Goal: Task Accomplishment & Management: Complete application form

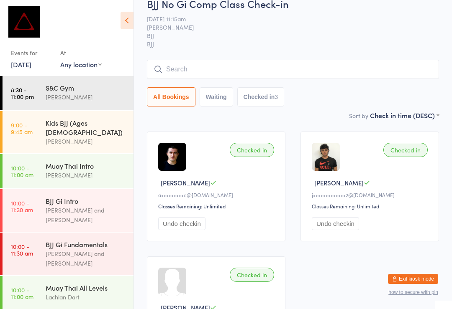
scroll to position [83, 0]
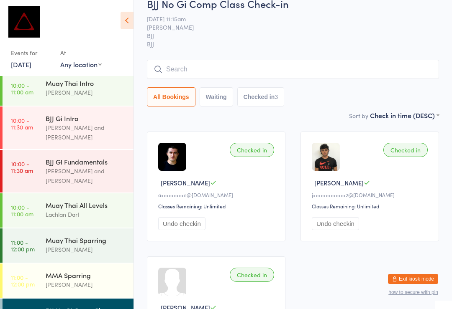
click at [396, 276] on button "Exit kiosk mode" at bounding box center [413, 279] width 50 height 10
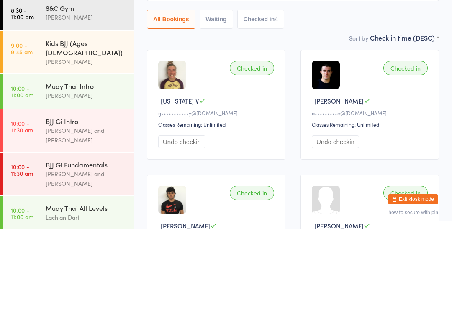
scroll to position [80, 0]
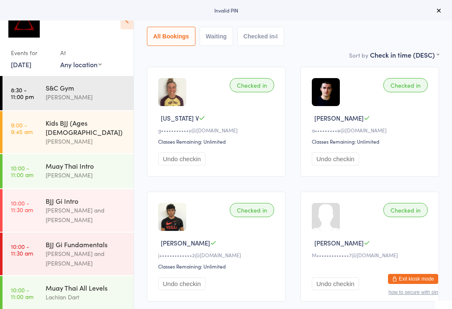
click at [398, 279] on button "Exit kiosk mode" at bounding box center [413, 279] width 50 height 10
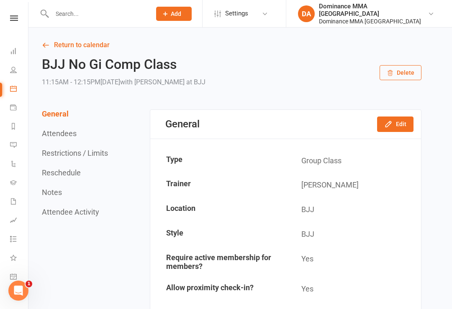
click at [123, 13] on input "text" at bounding box center [97, 14] width 96 height 12
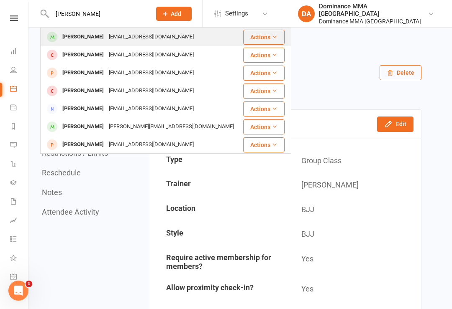
type input "[PERSON_NAME]"
click at [104, 37] on div "[PERSON_NAME]" at bounding box center [83, 37] width 46 height 12
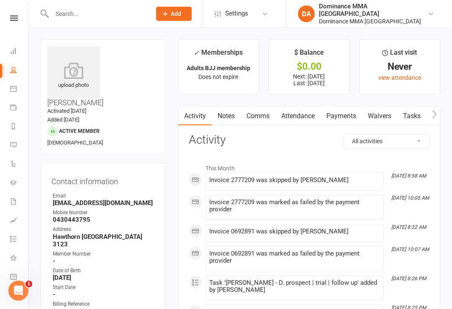
click at [377, 114] on link "Waivers" at bounding box center [379, 116] width 35 height 19
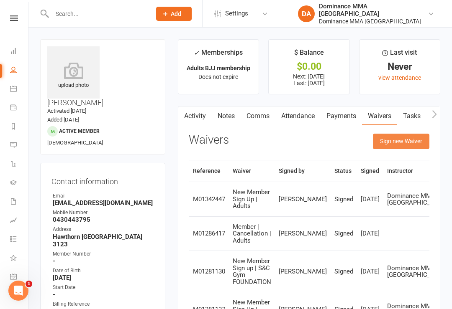
click at [392, 138] on button "Sign new Waiver" at bounding box center [401, 141] width 56 height 15
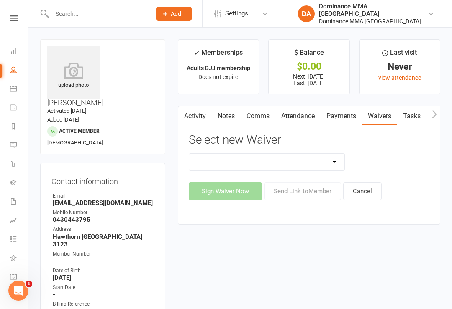
click at [281, 162] on select "Member | Cancellation | Adults Member | Injury Report Form (FOH staff use only)…" at bounding box center [267, 162] width 156 height 17
select select "7288"
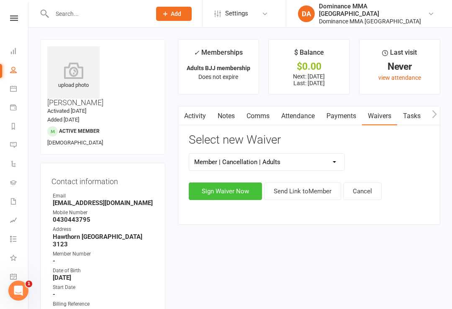
click at [246, 190] on button "Sign Waiver Now" at bounding box center [225, 192] width 73 height 18
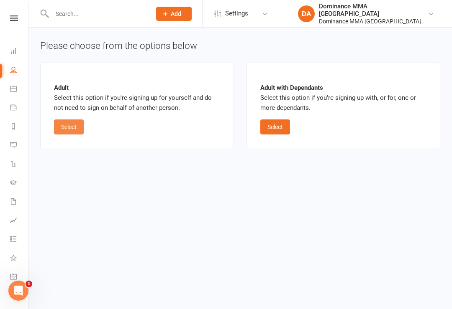
click at [79, 124] on button "Select" at bounding box center [69, 127] width 30 height 15
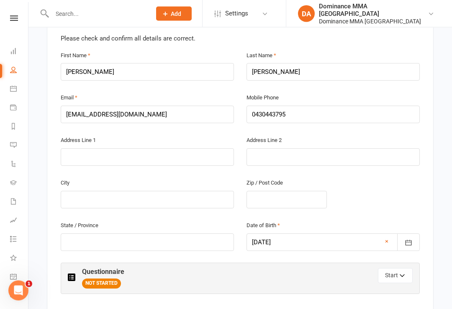
scroll to position [202, 0]
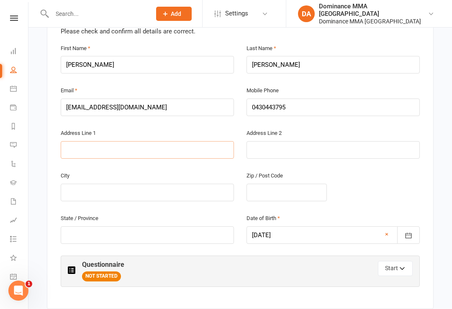
click at [186, 142] on input "text" at bounding box center [147, 150] width 173 height 18
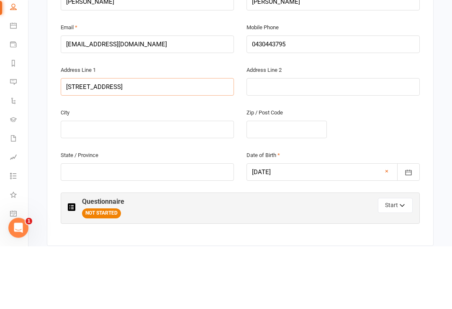
type input "[STREET_ADDRESS]"
click at [203, 184] on input "text" at bounding box center [147, 193] width 173 height 18
type input "[GEOGRAPHIC_DATA]"
click at [289, 184] on input "text" at bounding box center [286, 193] width 80 height 18
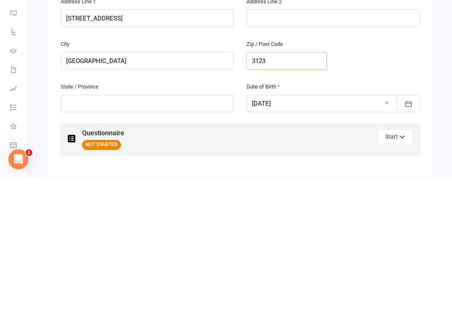
type input "3123"
click at [195, 227] on input "text" at bounding box center [147, 236] width 173 height 18
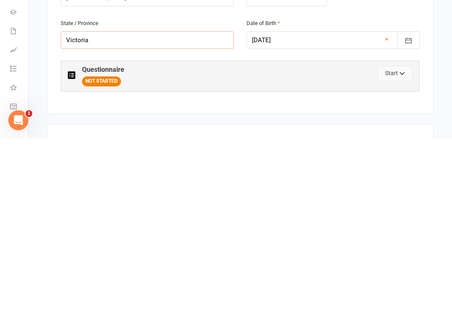
type input "Victoria"
click at [403, 243] on icon "button" at bounding box center [402, 244] width 4 height 2
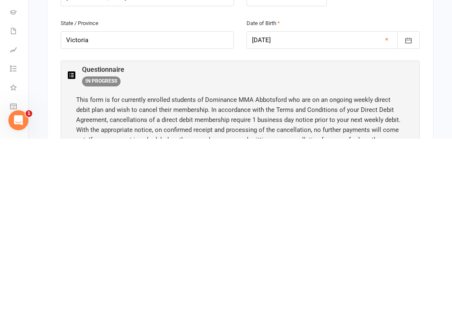
scroll to position [397, 0]
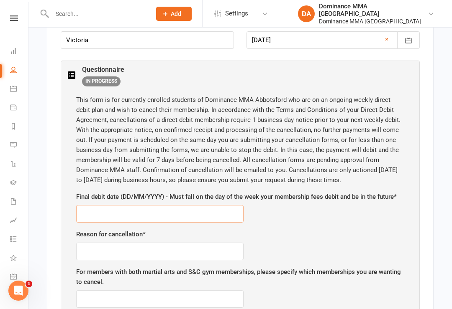
click at [164, 206] on input "text" at bounding box center [159, 214] width 167 height 18
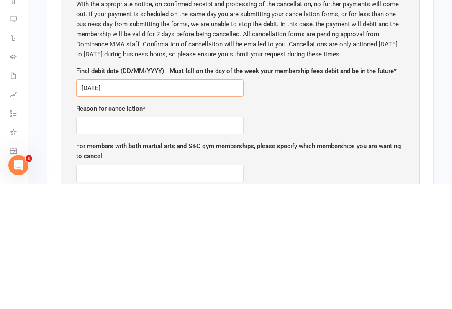
type input "[DATE]"
click at [222, 243] on input "text" at bounding box center [159, 252] width 167 height 18
type input "Injury"
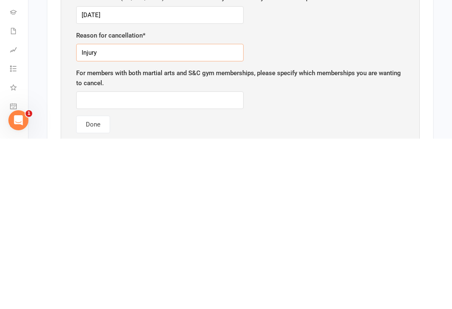
scroll to position [426, 0]
click at [98, 286] on button "Done" at bounding box center [93, 295] width 34 height 18
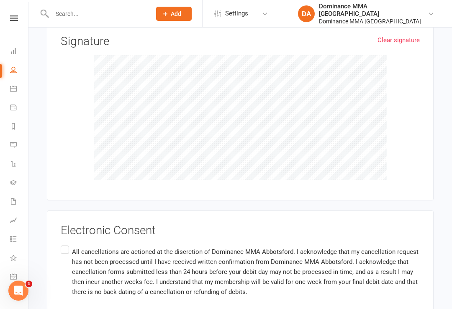
scroll to position [501, 0]
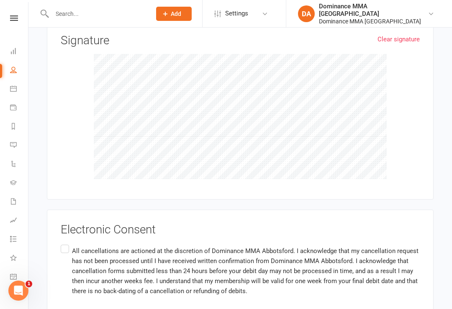
click at [64, 243] on label "All cancellations are actioned at the discretion of Dominance MMA Abbotsford. I…" at bounding box center [240, 271] width 359 height 56
click at [64, 243] on input "All cancellations are actioned at the discretion of Dominance MMA Abbotsford. I…" at bounding box center [63, 243] width 5 height 0
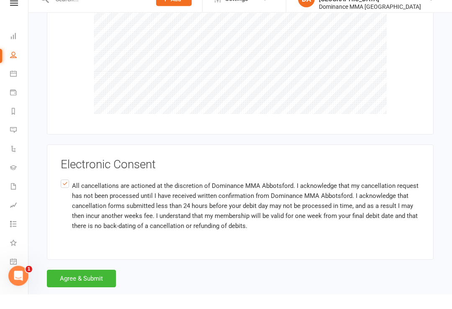
scroll to position [551, 0]
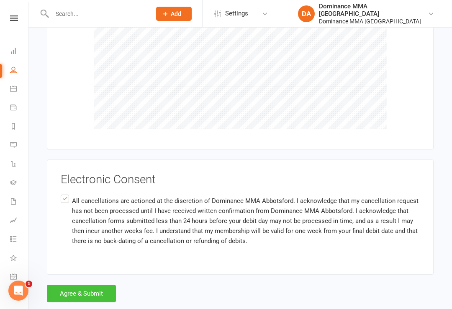
click at [92, 285] on button "Agree & Submit" at bounding box center [81, 294] width 69 height 18
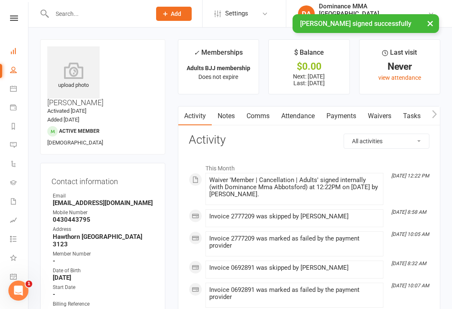
click at [27, 52] on link "Dashboard" at bounding box center [19, 52] width 19 height 19
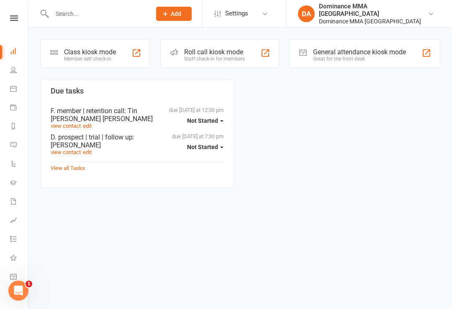
click at [103, 81] on section "Due tasks due [DATE] at 12:30 pm Not Started F. member | retention call : [PERS…" at bounding box center [137, 134] width 194 height 108
click at [101, 56] on div "Member self check-in" at bounding box center [90, 59] width 52 height 6
